Goal: Navigation & Orientation: Find specific page/section

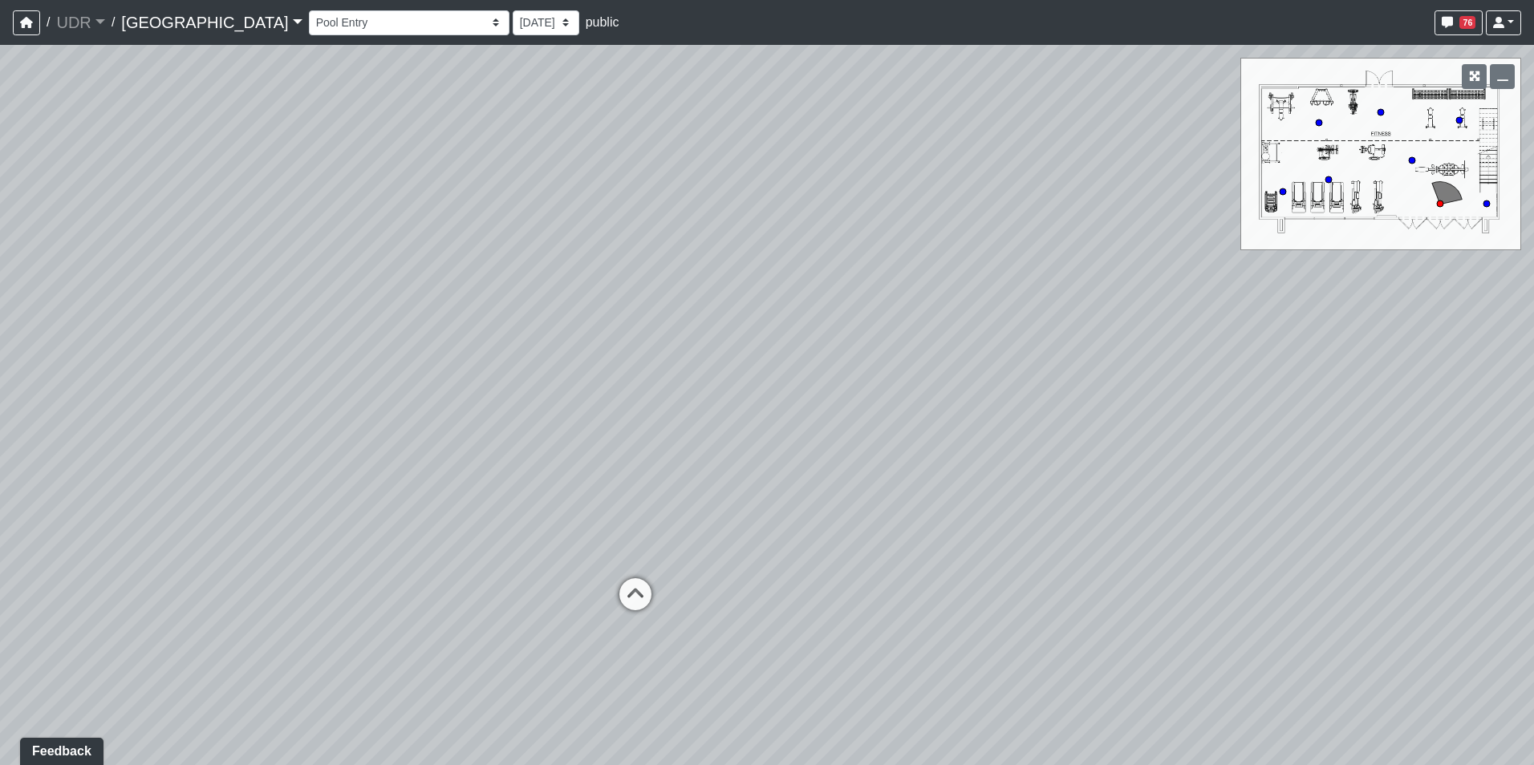
click at [1431, 19] on div "76 [EMAIL_ADDRESS][DOMAIN_NAME] Sign out" at bounding box center [1476, 22] width 90 height 25
click at [1439, 21] on button "76" at bounding box center [1458, 22] width 48 height 25
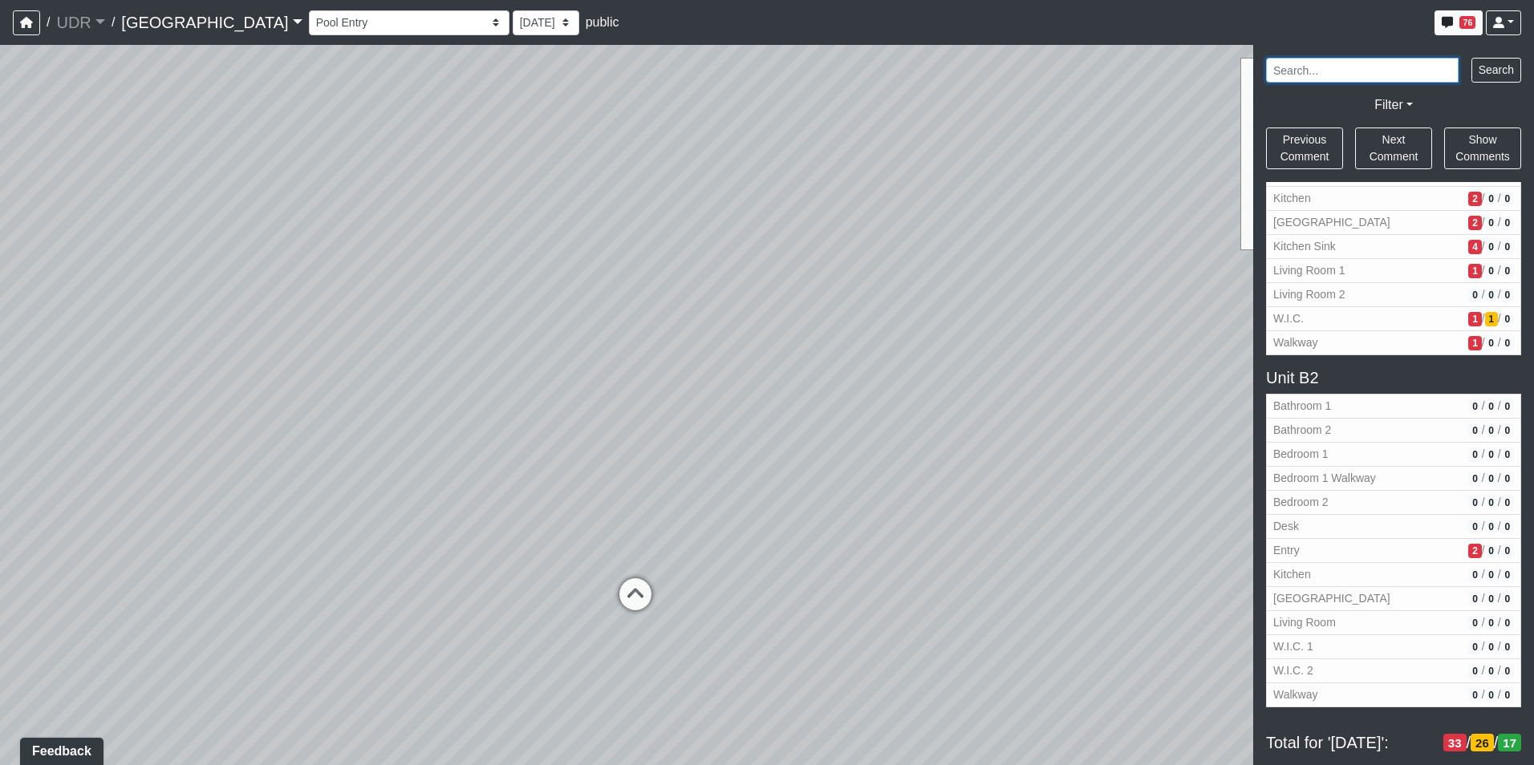
scroll to position [2972, 0]
click at [1389, 542] on span "Entry" at bounding box center [1367, 550] width 189 height 17
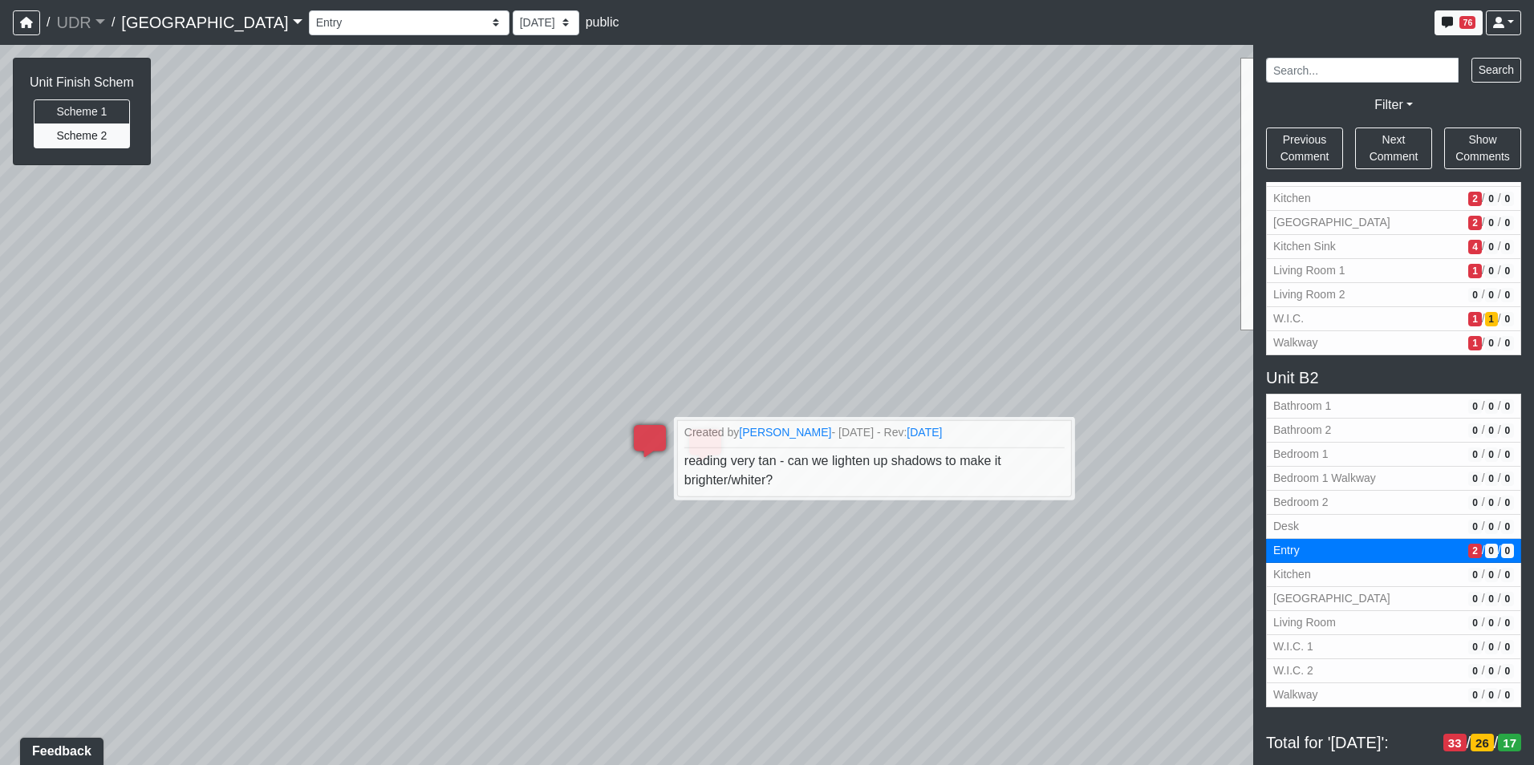
drag, startPoint x: 676, startPoint y: 173, endPoint x: 886, endPoint y: 319, distance: 255.2
click at [886, 319] on div "Loading... Mezzanine Stairs Loading... Leg Press Machine Loading... Dumbbell Tr…" at bounding box center [767, 405] width 1534 height 720
click at [1414, 152] on span "Next Comment" at bounding box center [1393, 148] width 49 height 30
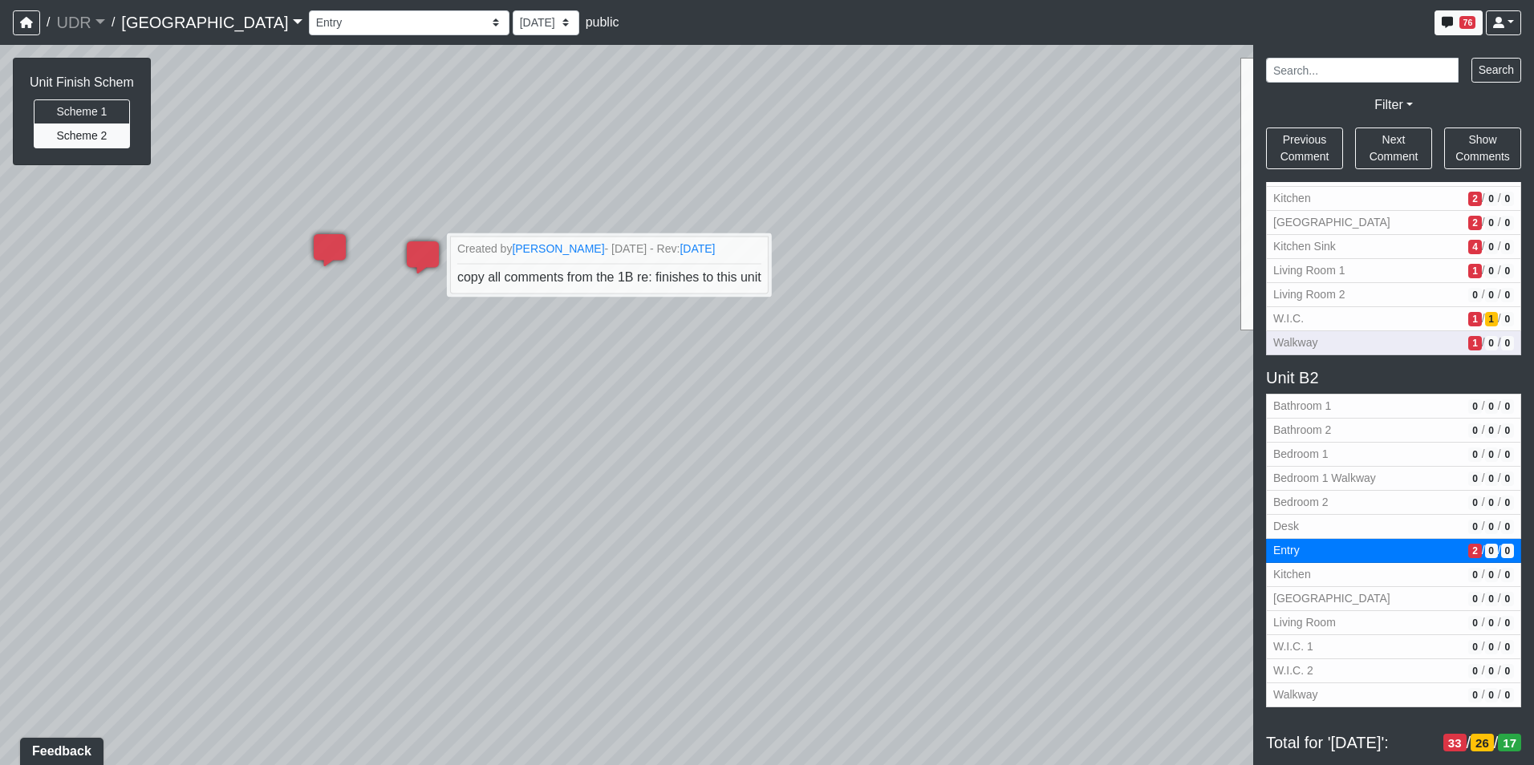
click at [1336, 331] on button "Walkway 1 / 0 / 0" at bounding box center [1393, 343] width 255 height 24
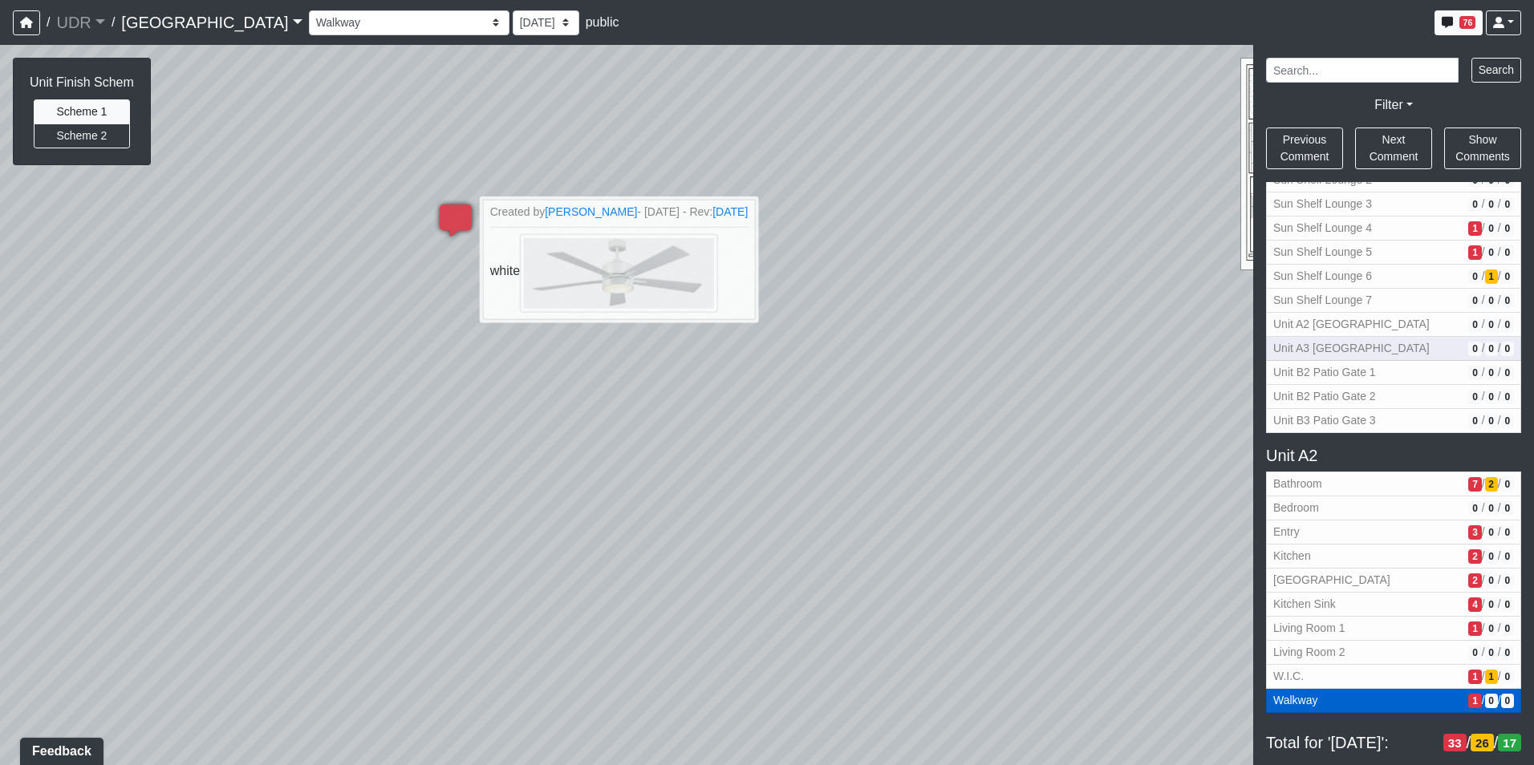
scroll to position [2571, 0]
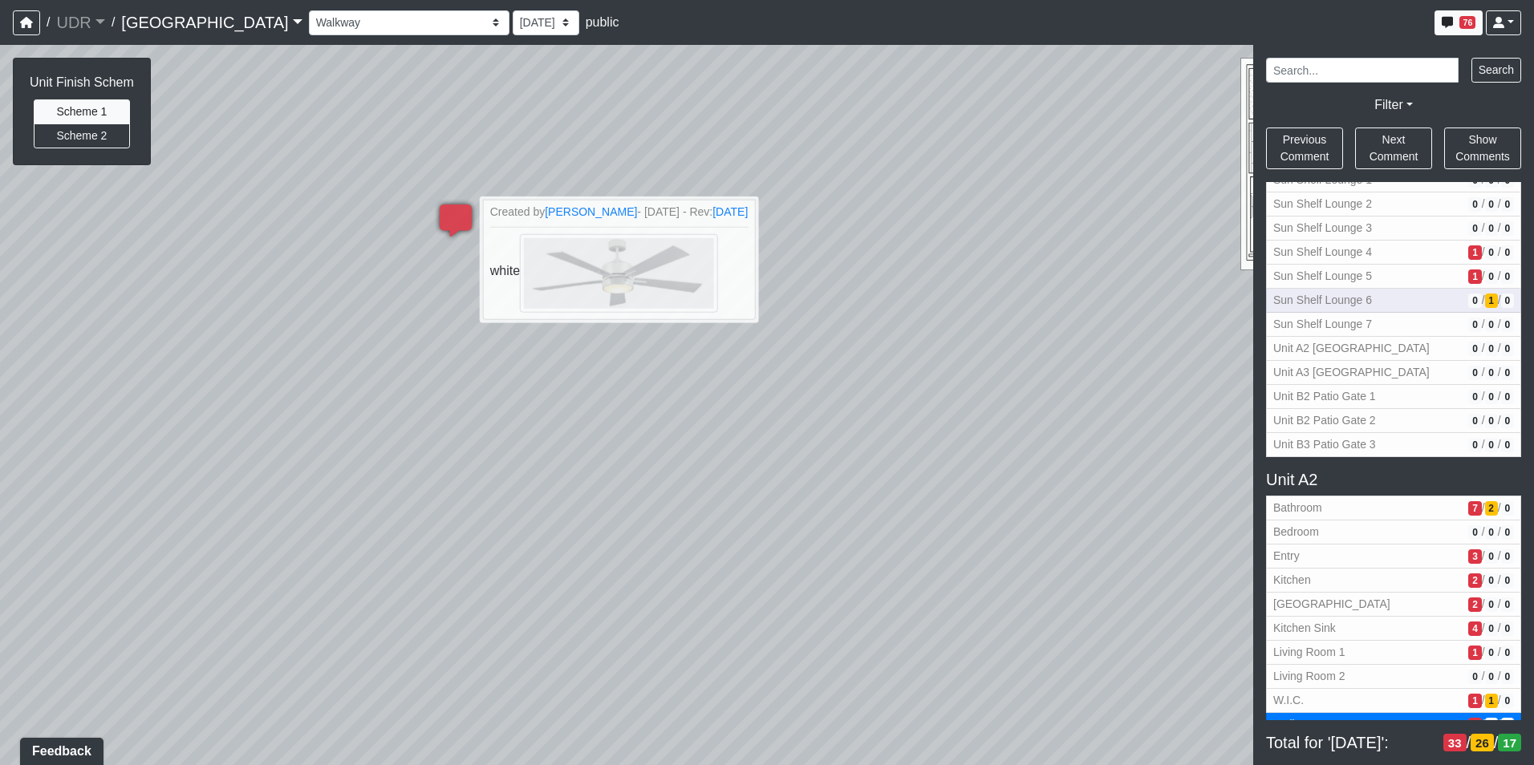
click at [1350, 309] on button "Sun Shelf Lounge 6 0 / 1 / 0" at bounding box center [1393, 301] width 255 height 24
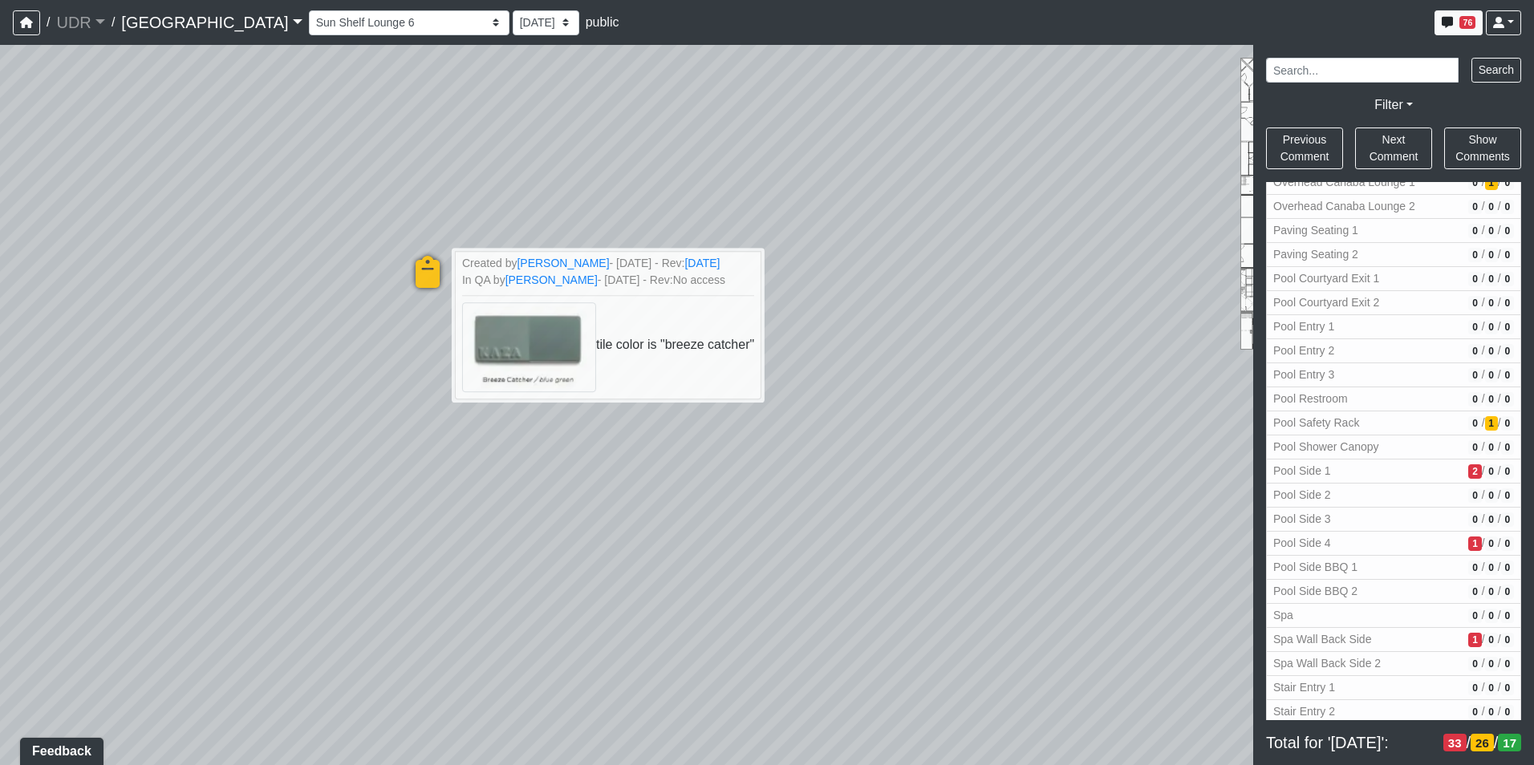
scroll to position [2009, 0]
drag, startPoint x: 1347, startPoint y: 334, endPoint x: 1349, endPoint y: 395, distance: 61.0
click at [1349, 395] on div "Pool Courtyard BBQ Lounge 0 / 0 / 0 Cabana Lounge 1 1 / 0 / 0 Cabana Lounge 2 1…" at bounding box center [1393, 451] width 255 height 1133
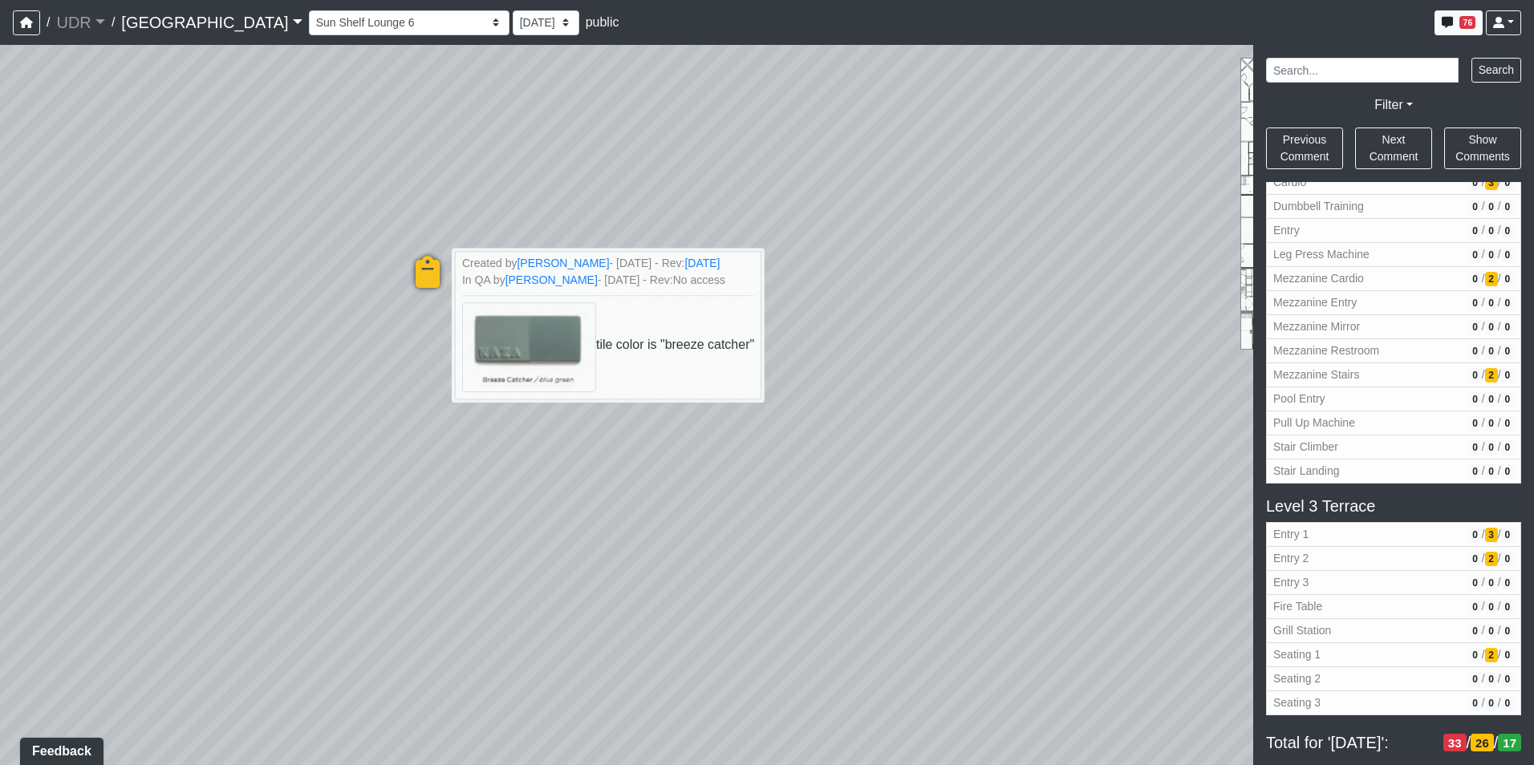
scroll to position [566, 0]
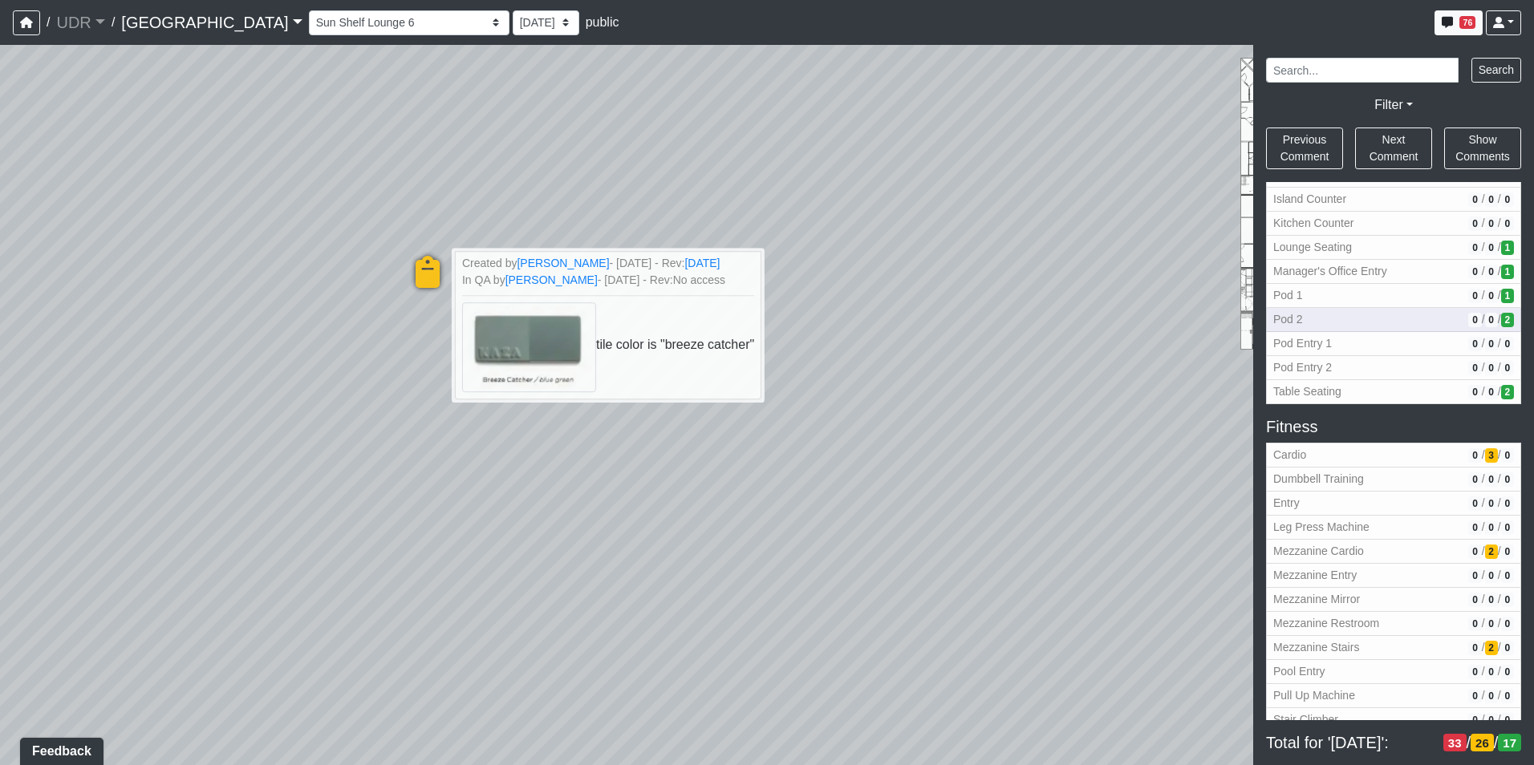
click at [1386, 310] on button "Pod 2 0 / 0 / 2" at bounding box center [1393, 320] width 255 height 24
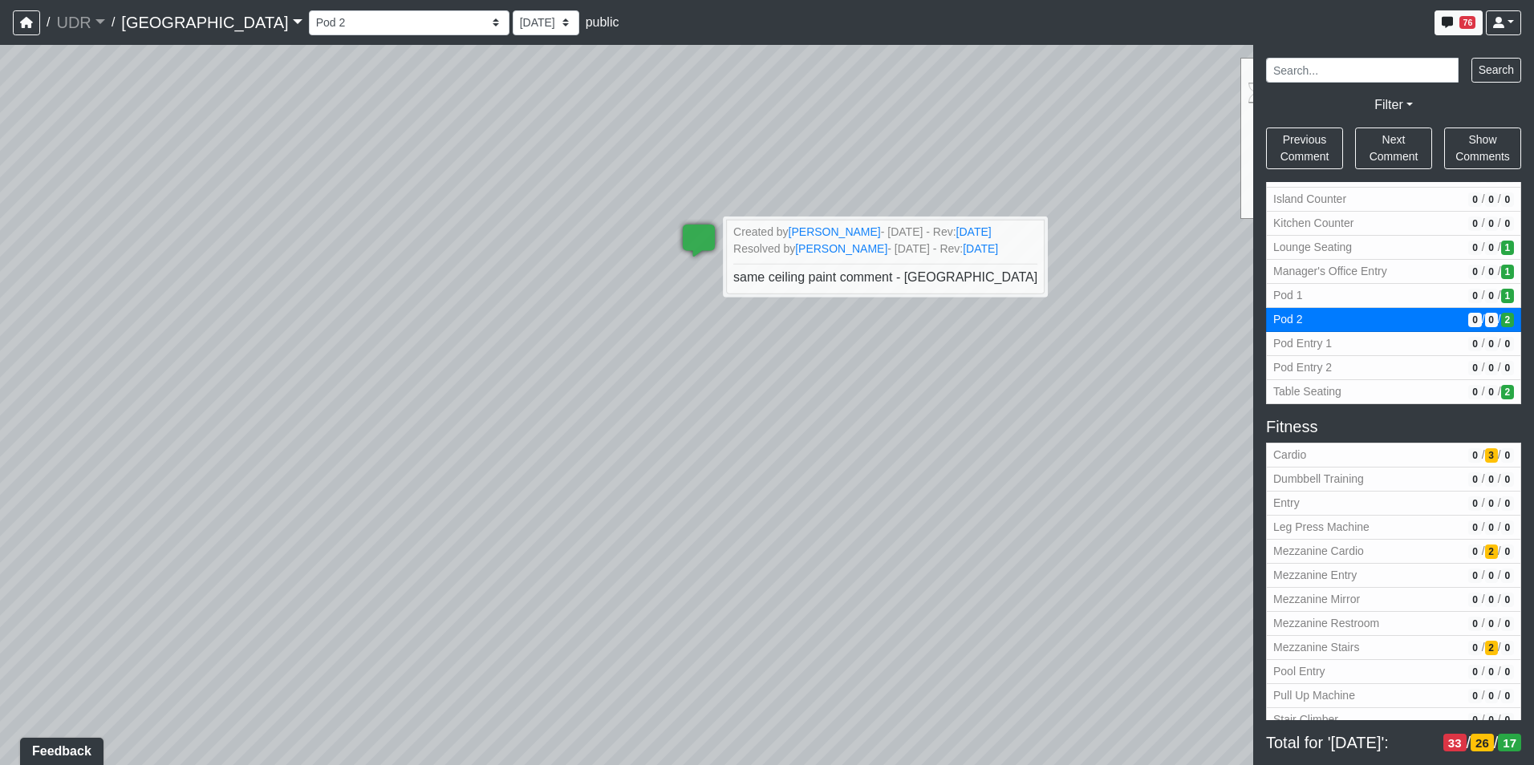
drag, startPoint x: 926, startPoint y: 391, endPoint x: 973, endPoint y: 431, distance: 62.0
click at [973, 431] on div "Loading... Mezzanine Stairs Loading... Leg Press Machine Loading... Dumbbell Tr…" at bounding box center [767, 405] width 1534 height 720
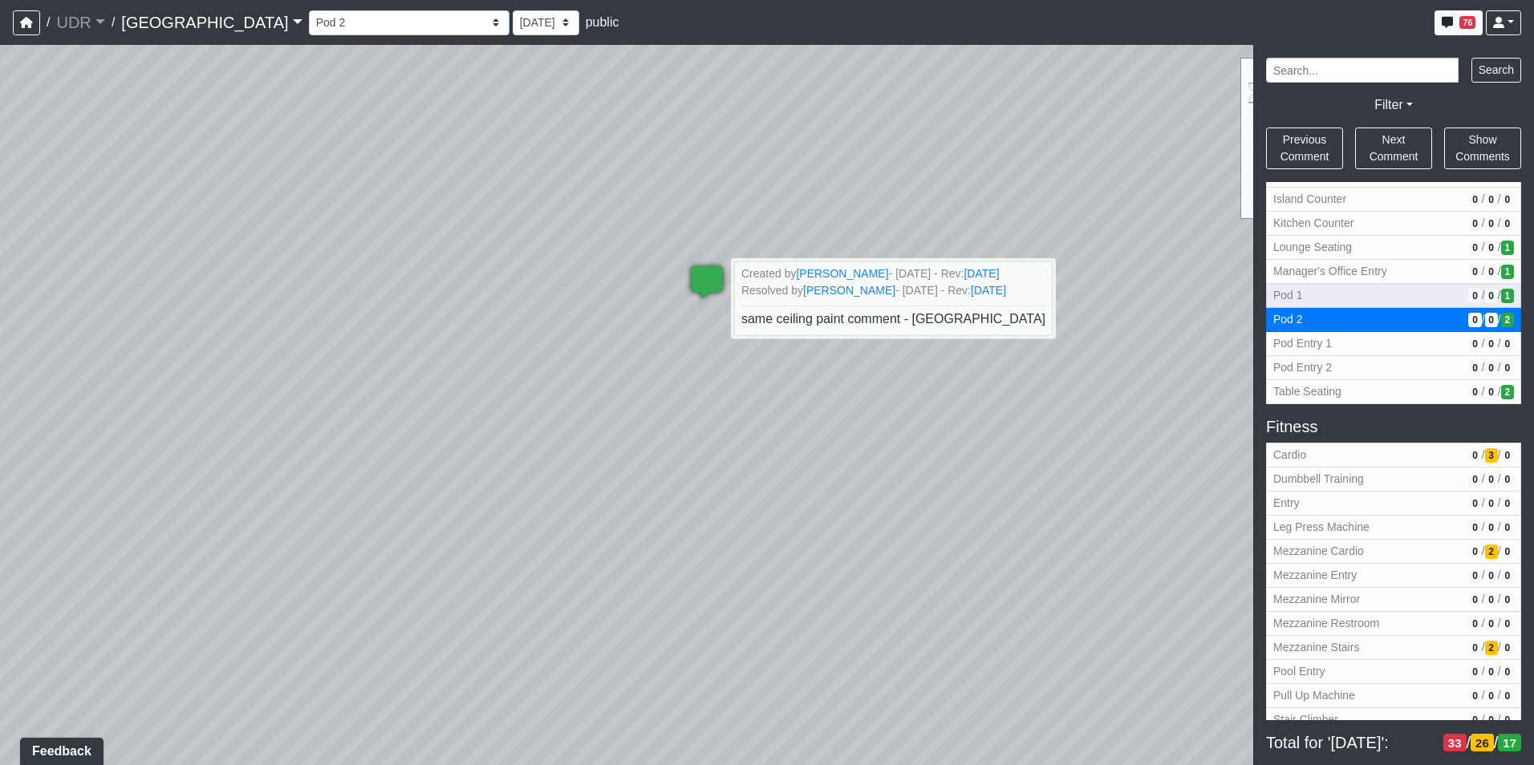
click at [1409, 297] on span "Pod 1" at bounding box center [1367, 295] width 189 height 17
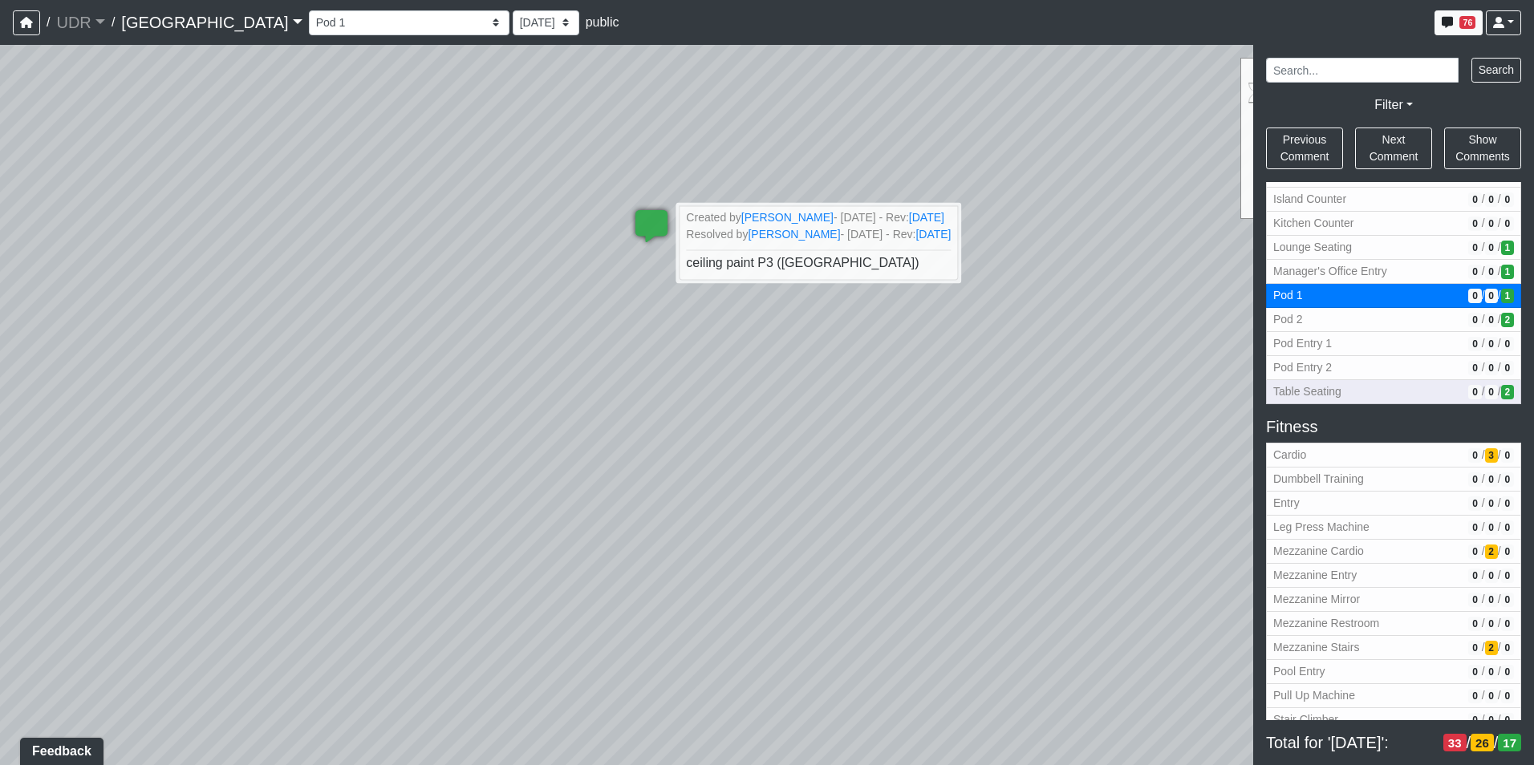
click at [1352, 396] on span "Table Seating" at bounding box center [1367, 391] width 189 height 17
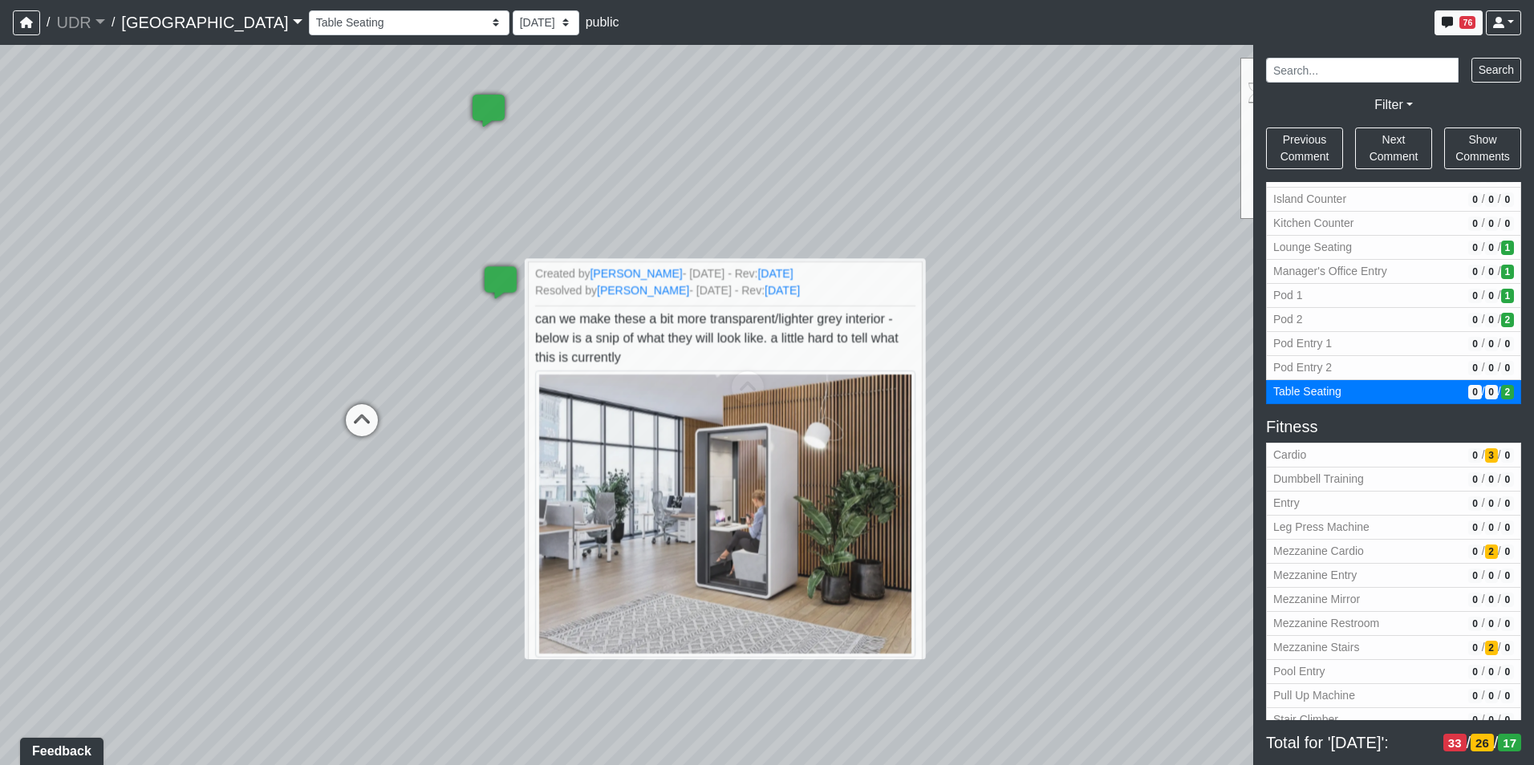
drag, startPoint x: 993, startPoint y: 464, endPoint x: 1072, endPoint y: 478, distance: 79.9
click at [1072, 478] on div "Loading... Mezzanine Stairs Loading... Leg Press Machine Loading... Dumbbell Tr…" at bounding box center [767, 405] width 1534 height 720
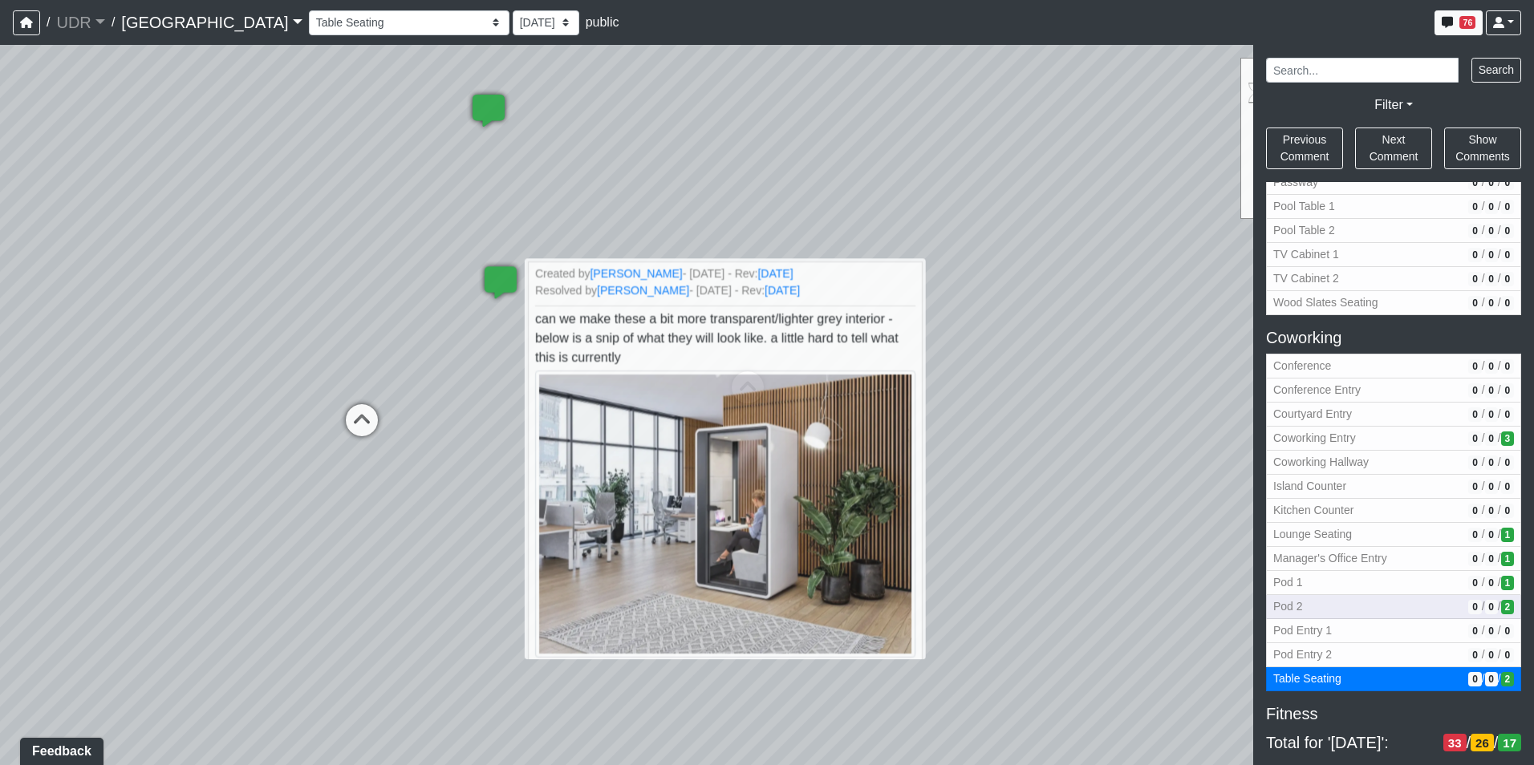
scroll to position [84, 0]
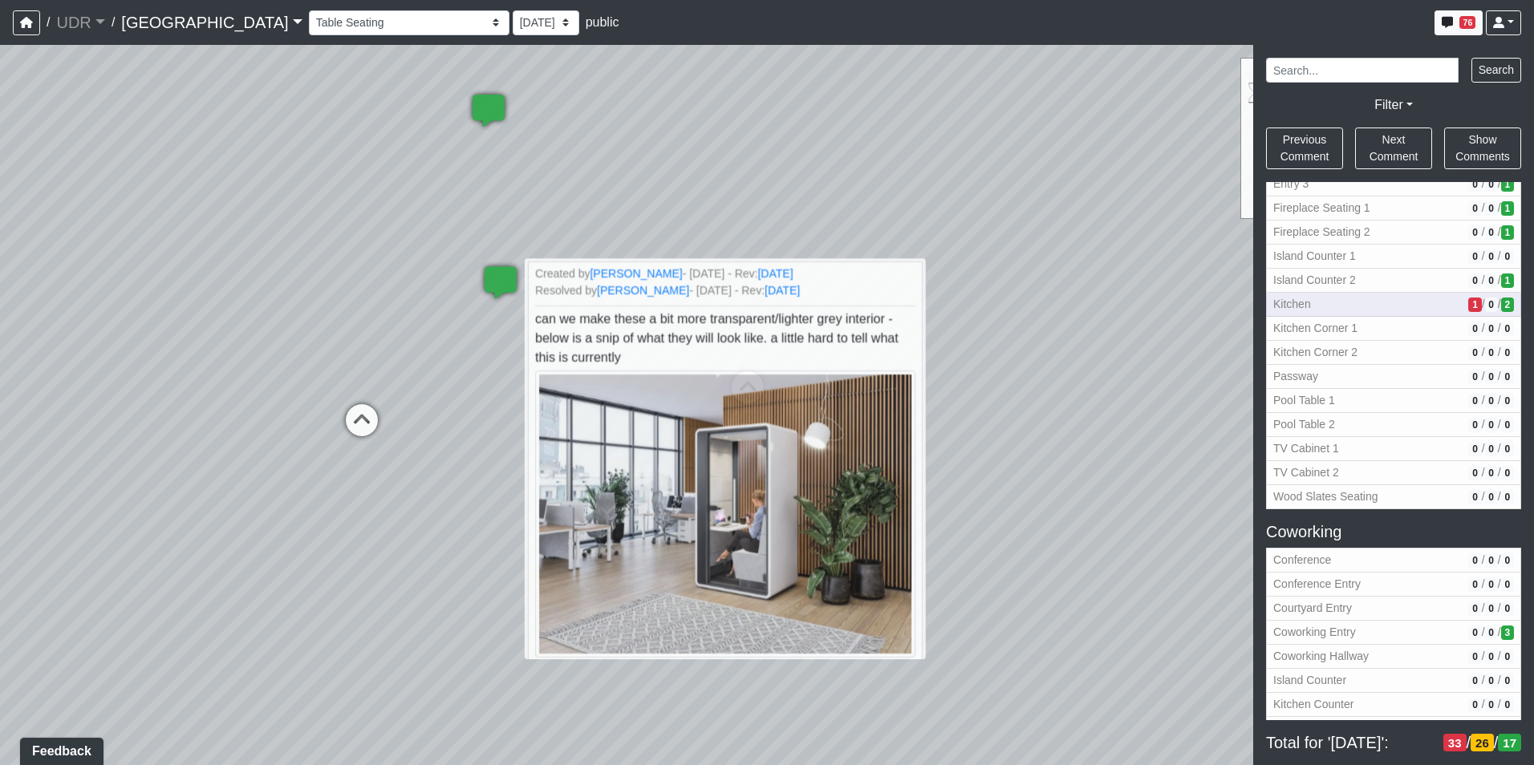
click at [1369, 296] on span "Kitchen" at bounding box center [1367, 304] width 189 height 17
select select "eYAtQR9DxS8n8jVh2Kd8qh"
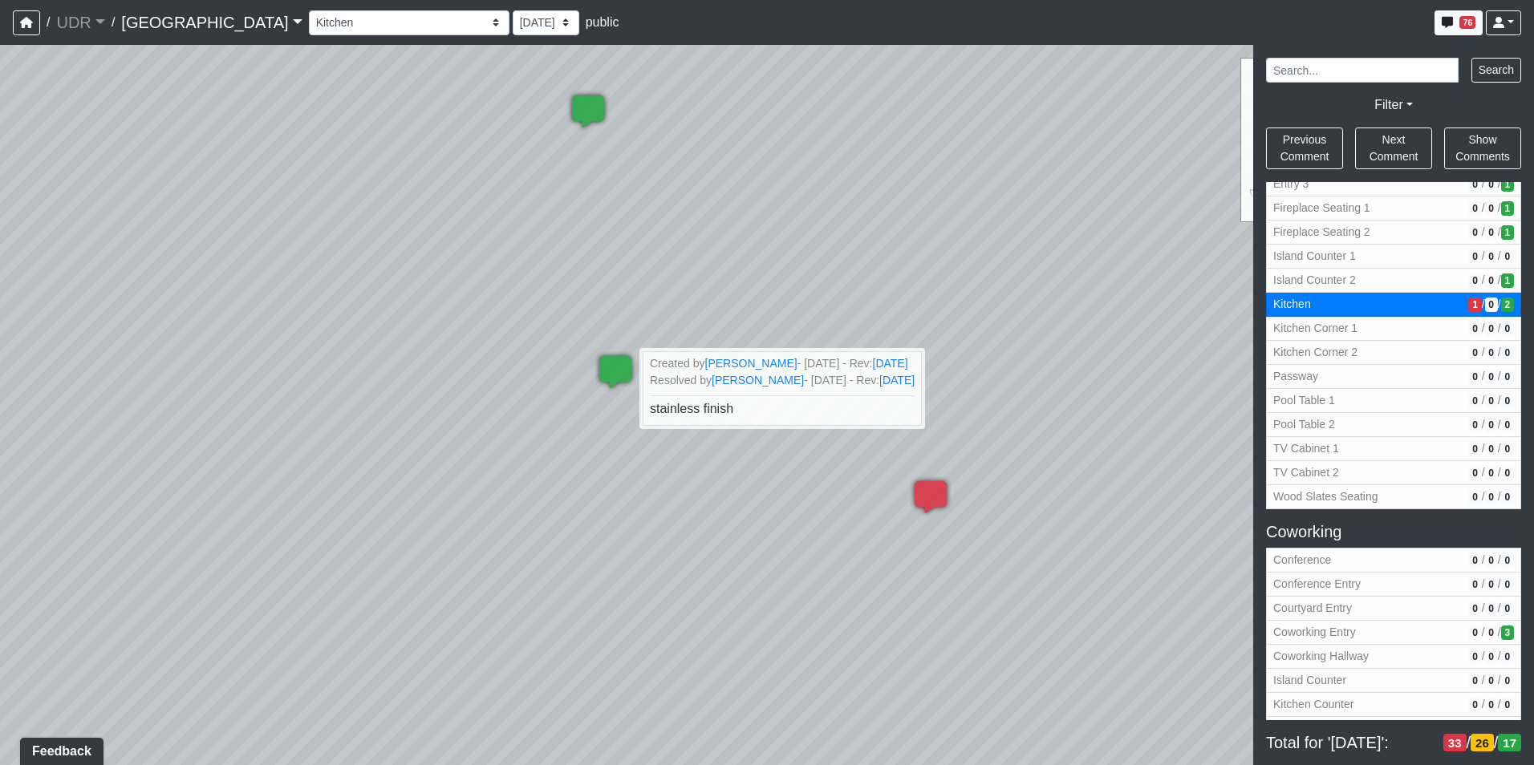
drag, startPoint x: 756, startPoint y: 202, endPoint x: 988, endPoint y: 334, distance: 266.9
click at [988, 334] on div "Loading... Mezzanine Stairs Loading... Leg Press Machine Loading... Dumbbell Tr…" at bounding box center [767, 405] width 1534 height 720
